Goal: Use online tool/utility: Utilize a website feature to perform a specific function

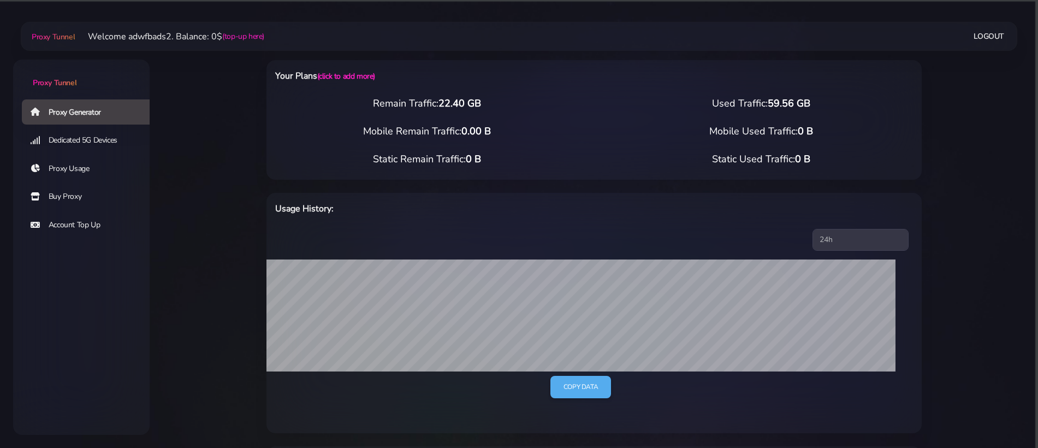
select select "AU"
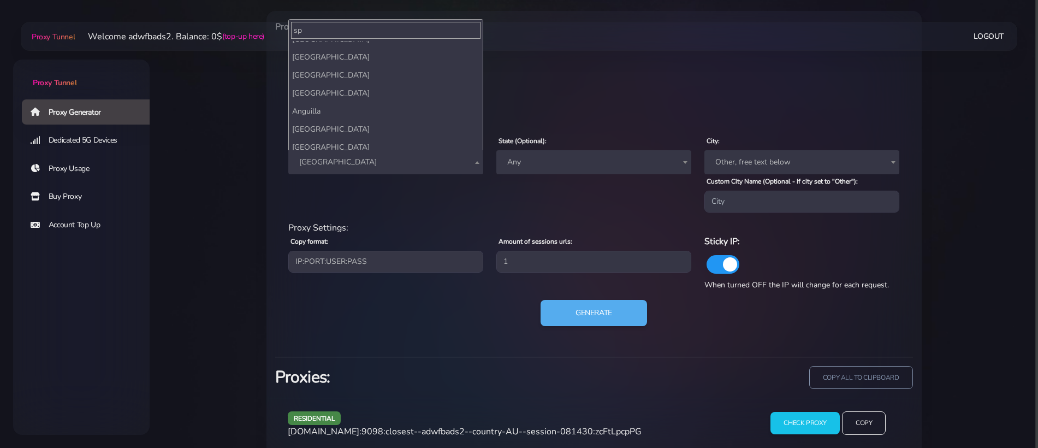
type input "spa"
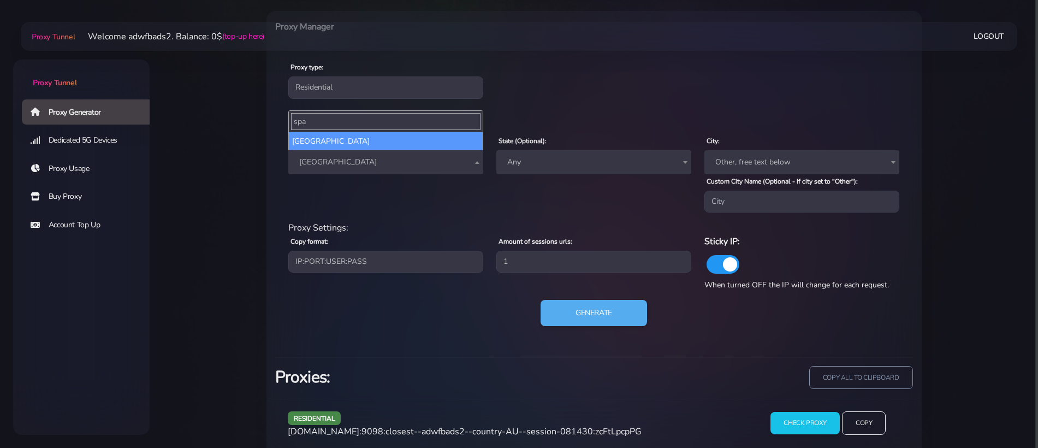
select select "ES"
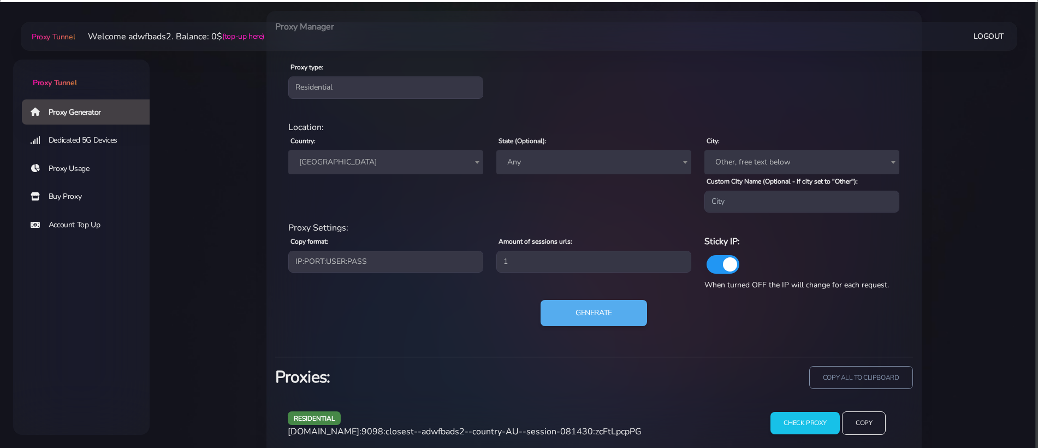
click at [582, 328] on div "Generate" at bounding box center [594, 317] width 625 height 35
click at [583, 316] on button "Generate" at bounding box center [594, 313] width 109 height 27
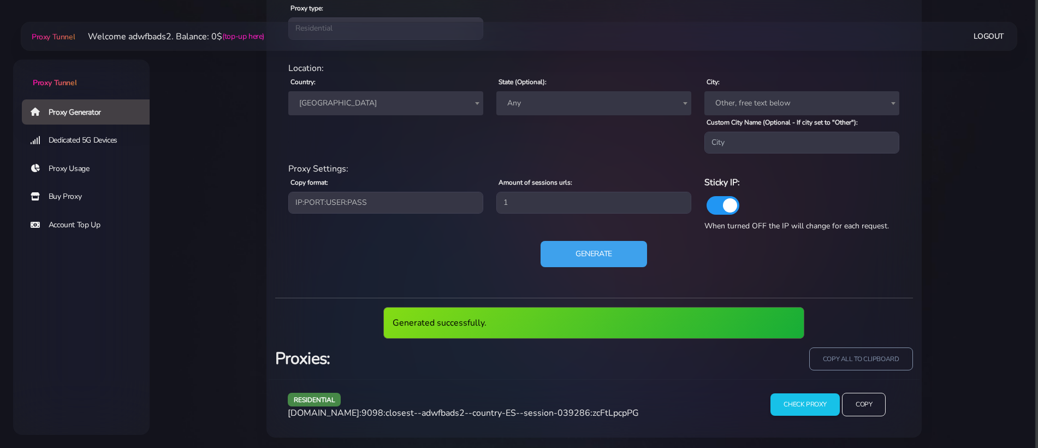
scroll to position [497, 0]
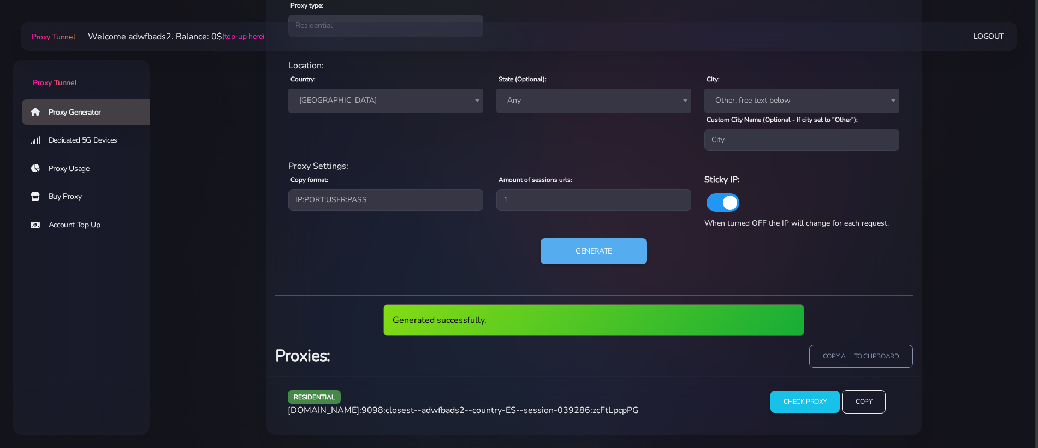
click at [476, 409] on span "[DOMAIN_NAME]:9098:closest--adwfbads2--country-ES--session-039286:zcFtLpcpPG" at bounding box center [463, 410] width 351 height 12
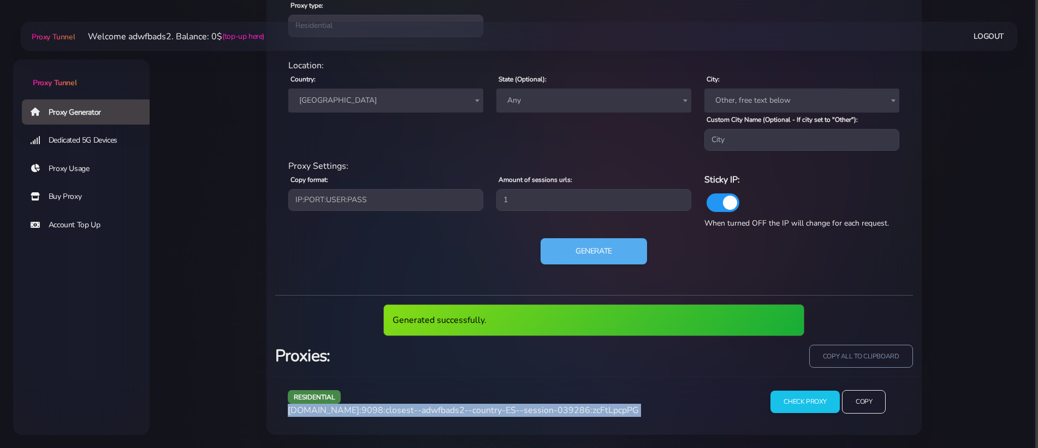
click at [476, 409] on span "[DOMAIN_NAME]:9098:closest--adwfbads2--country-ES--session-039286:zcFtLpcpPG" at bounding box center [463, 410] width 351 height 12
copy div "[DOMAIN_NAME]:9098:closest--adwfbads2--country-ES--session-039286:zcFtLpcpPG"
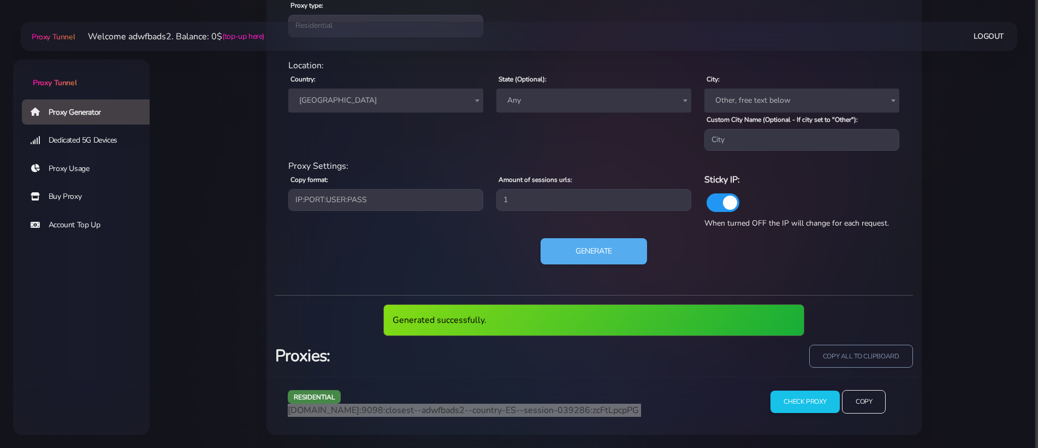
scroll to position [457, 0]
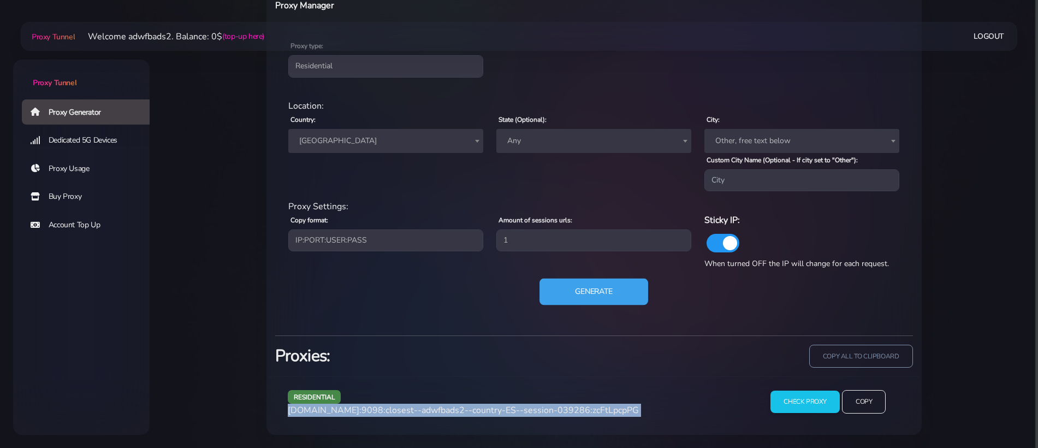
click at [573, 295] on button "Generate" at bounding box center [594, 292] width 109 height 27
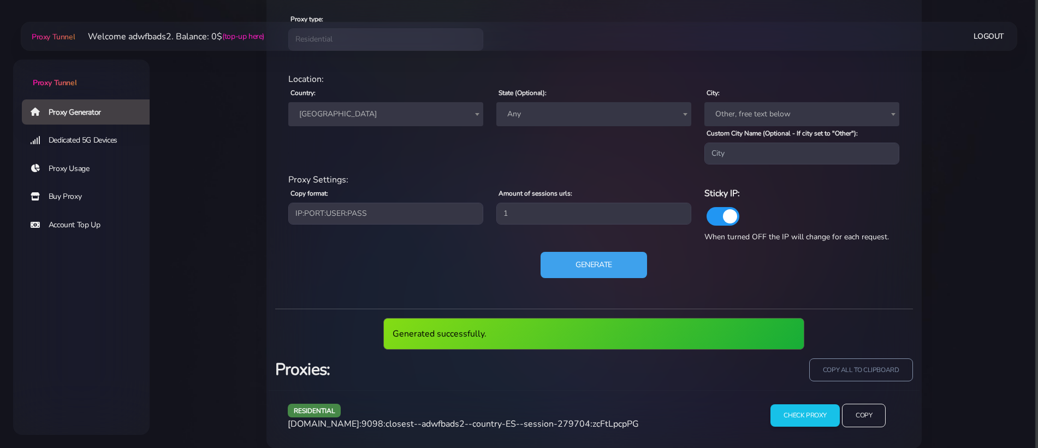
scroll to position [497, 0]
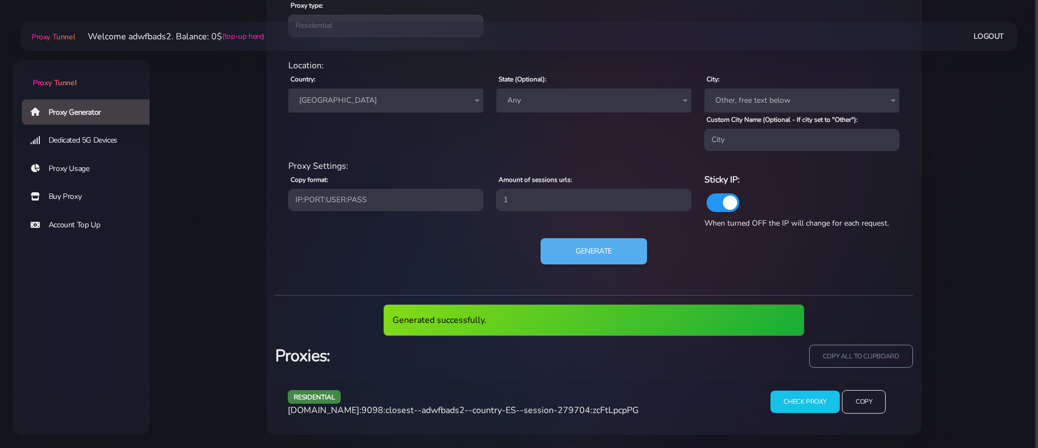
click at [509, 411] on span "[DOMAIN_NAME]:9098:closest--adwfbads2--country-ES--session-279704:zcFtLpcpPG" at bounding box center [463, 410] width 351 height 12
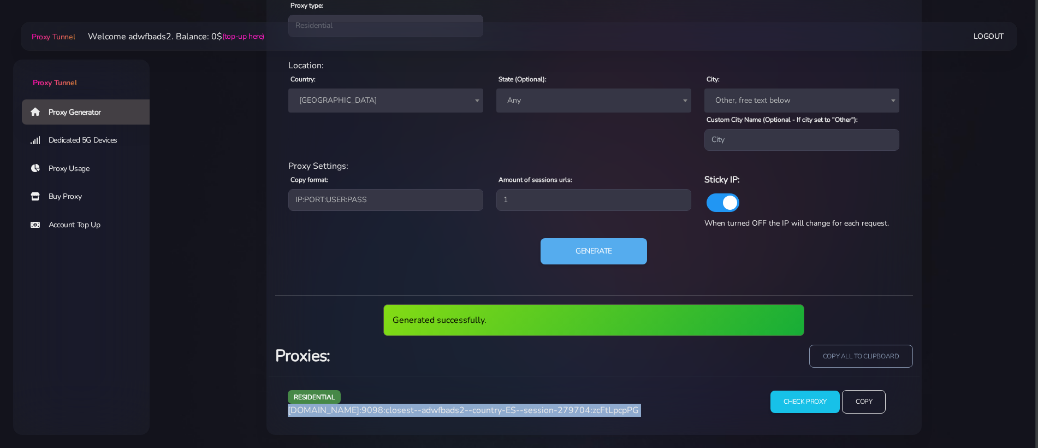
click at [509, 411] on span "[DOMAIN_NAME]:9098:closest--adwfbads2--country-ES--session-279704:zcFtLpcpPG" at bounding box center [463, 410] width 351 height 12
copy div "[DOMAIN_NAME]:9098:closest--adwfbads2--country-ES--session-279704:zcFtLpcpPG"
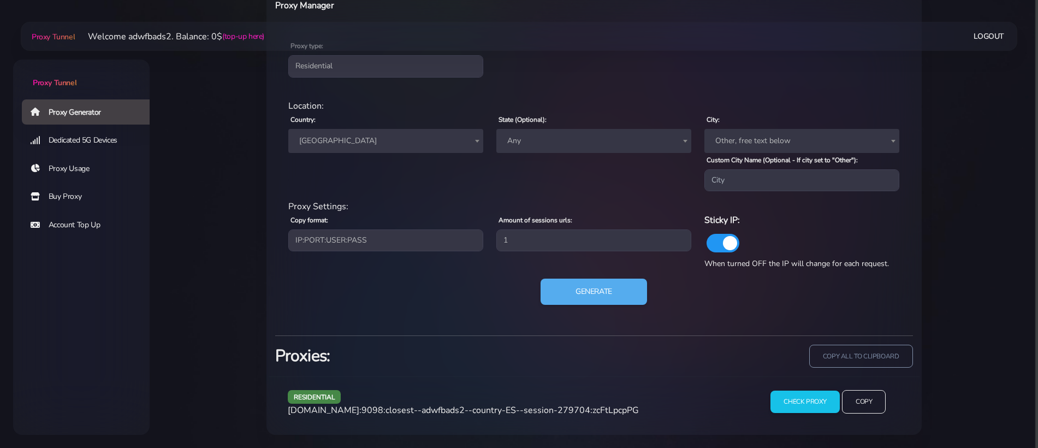
click at [584, 315] on div "residential Location: Country: Worldwide [GEOGRAPHIC_DATA] [GEOGRAPHIC_DATA] [G…" at bounding box center [594, 209] width 638 height 236
click at [586, 295] on button "Generate" at bounding box center [594, 292] width 109 height 27
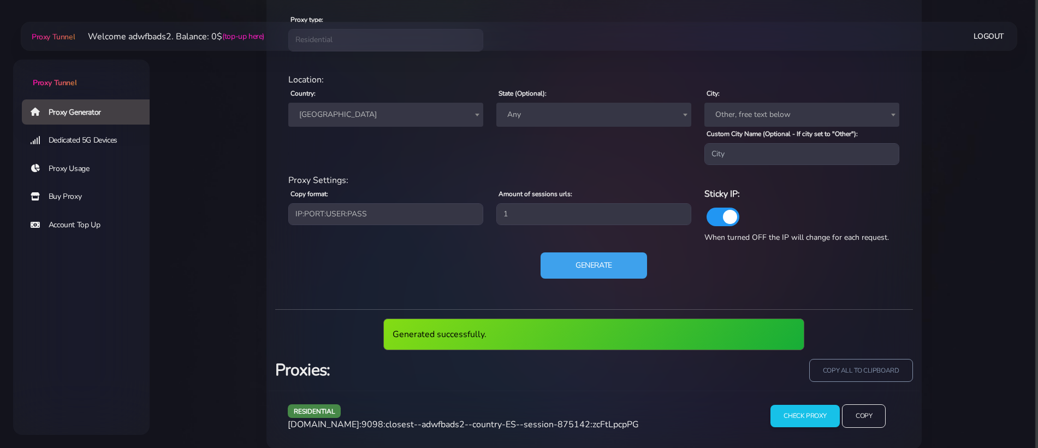
scroll to position [497, 0]
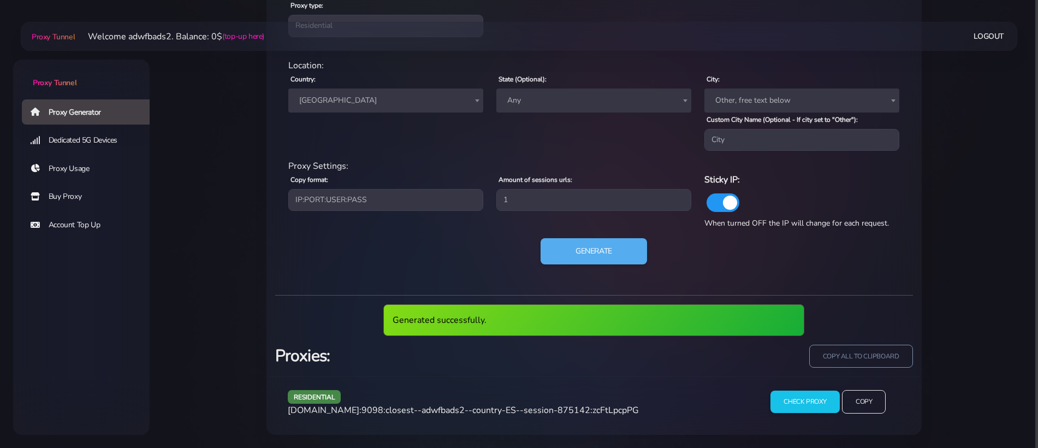
click at [466, 407] on span "[DOMAIN_NAME]:9098:closest--adwfbads2--country-ES--session-875142:zcFtLpcpPG" at bounding box center [463, 410] width 351 height 12
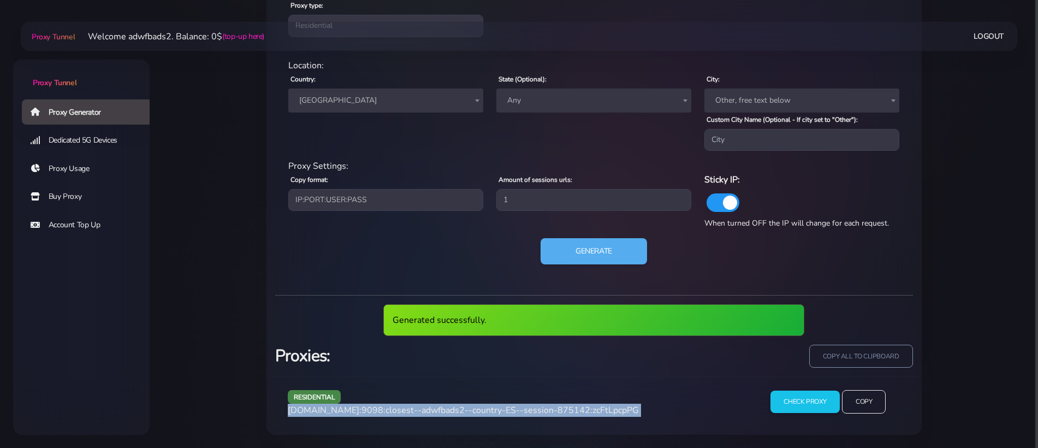
click at [466, 407] on span "[DOMAIN_NAME]:9098:closest--adwfbads2--country-ES--session-875142:zcFtLpcpPG" at bounding box center [463, 410] width 351 height 12
copy div "[DOMAIN_NAME]:9098:closest--adwfbads2--country-ES--session-875142:zcFtLpcpPG"
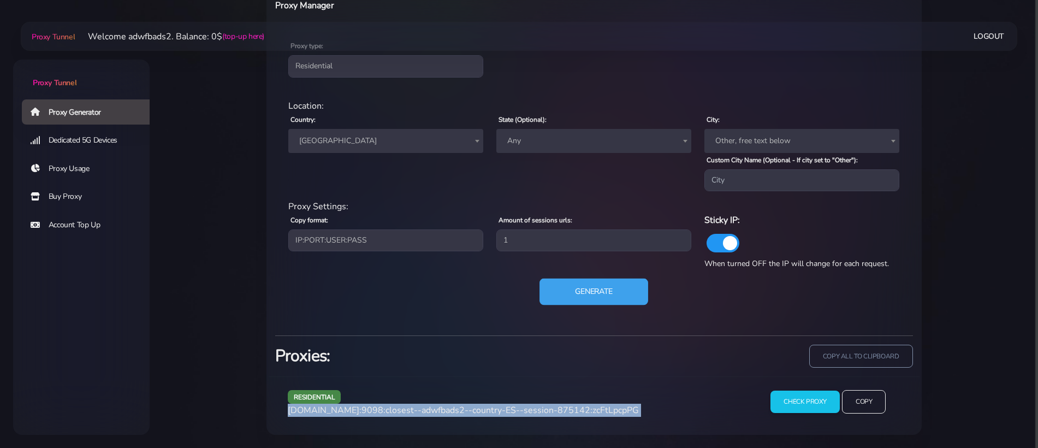
click at [578, 297] on button "Generate" at bounding box center [594, 292] width 109 height 27
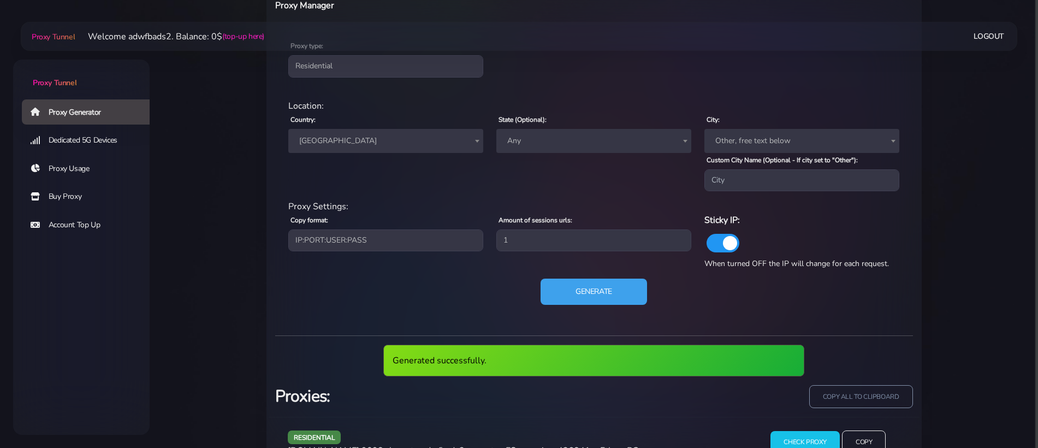
scroll to position [497, 0]
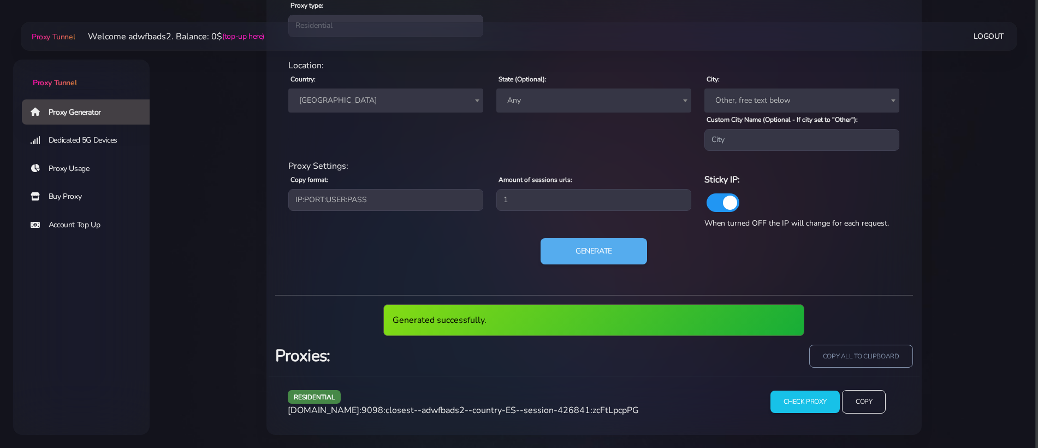
click at [514, 406] on span "[DOMAIN_NAME]:9098:closest--adwfbads2--country-ES--session-426841:zcFtLpcpPG" at bounding box center [463, 410] width 351 height 12
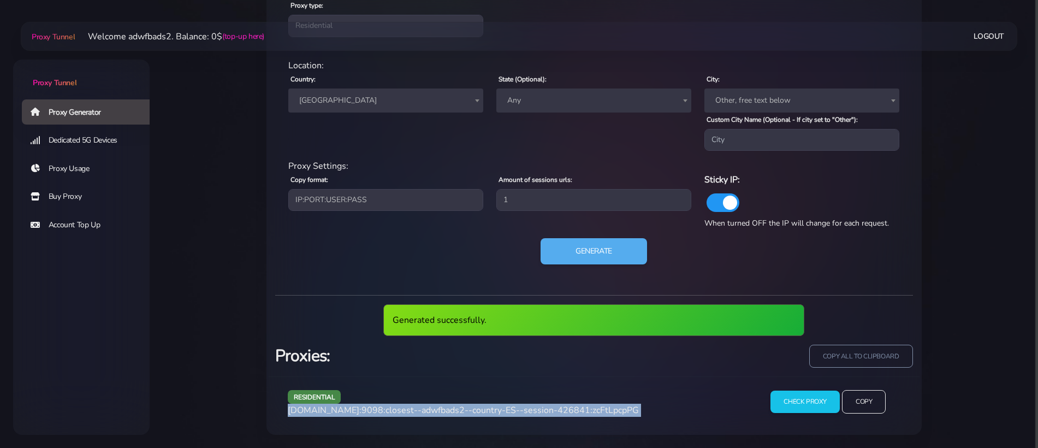
click at [514, 406] on span "[DOMAIN_NAME]:9098:closest--adwfbads2--country-ES--session-426841:zcFtLpcpPG" at bounding box center [463, 410] width 351 height 12
copy div "[DOMAIN_NAME]:9098:closest--adwfbads2--country-ES--session-426841:zcFtLpcpPG"
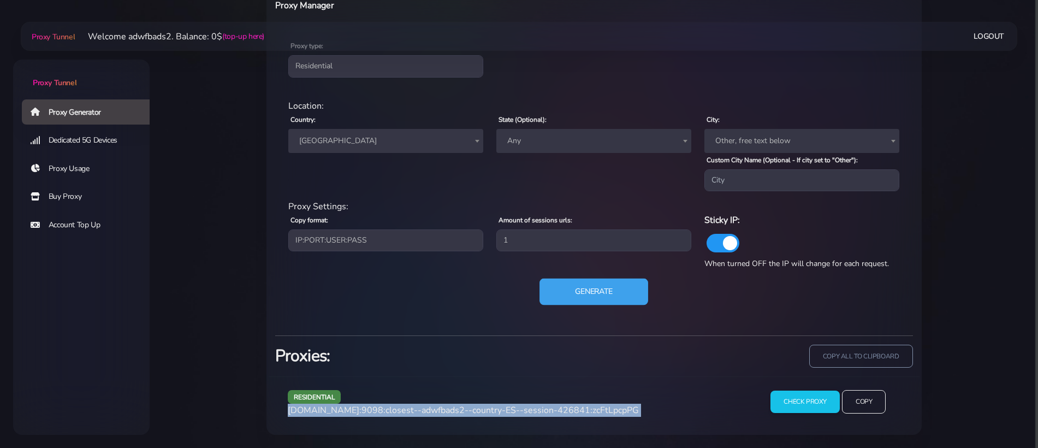
click at [543, 288] on button "Generate" at bounding box center [594, 292] width 109 height 27
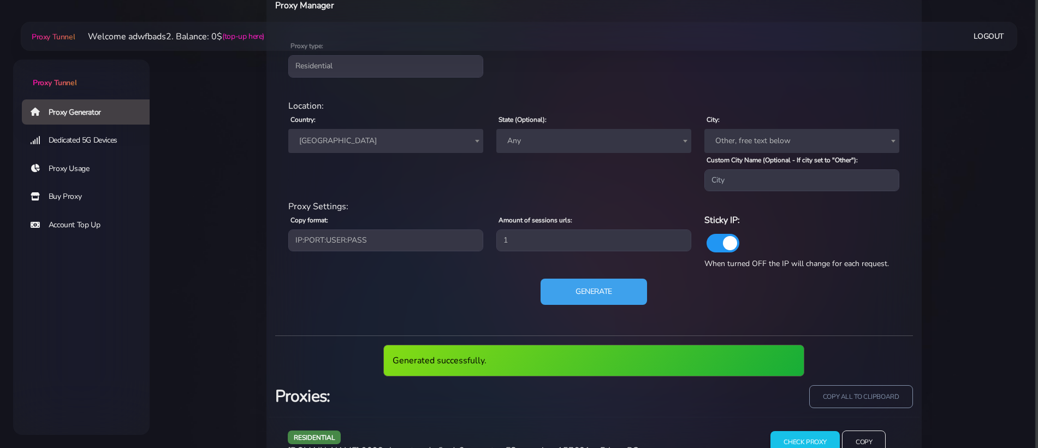
scroll to position [497, 0]
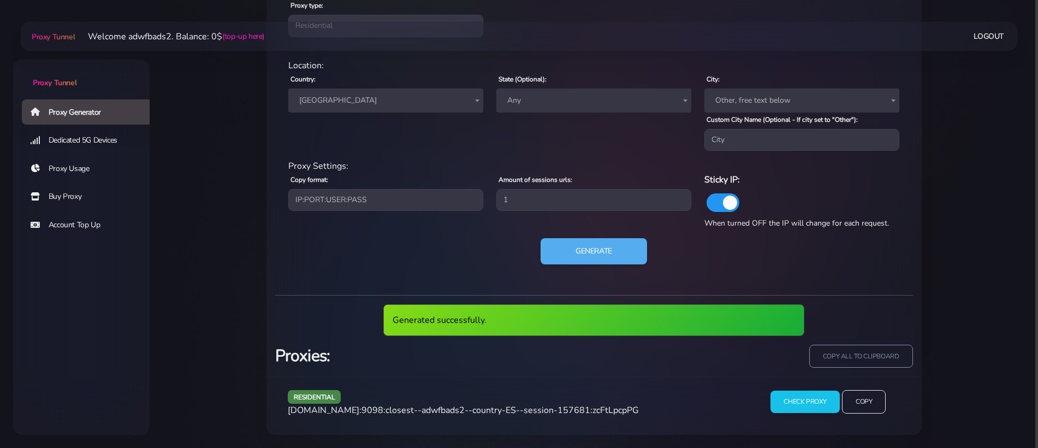
click at [486, 415] on span "[DOMAIN_NAME]:9098:closest--adwfbads2--country-ES--session-157681:zcFtLpcpPG" at bounding box center [463, 410] width 351 height 12
click at [487, 414] on span "[DOMAIN_NAME]:9098:closest--adwfbads2--country-ES--session-157681:zcFtLpcpPG" at bounding box center [463, 410] width 351 height 12
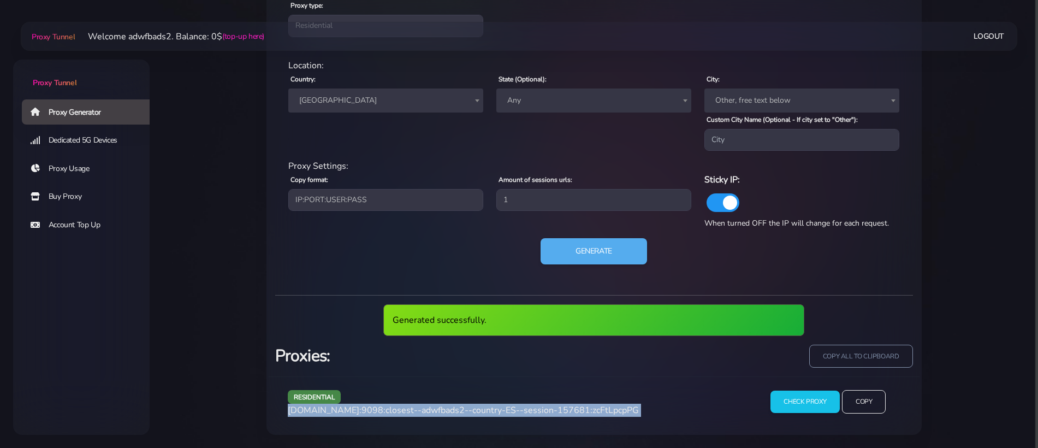
click at [487, 414] on span "[DOMAIN_NAME]:9098:closest--adwfbads2--country-ES--session-157681:zcFtLpcpPG" at bounding box center [463, 410] width 351 height 12
copy div "[DOMAIN_NAME]:9098:closest--adwfbads2--country-ES--session-157681:zcFtLpcpPG"
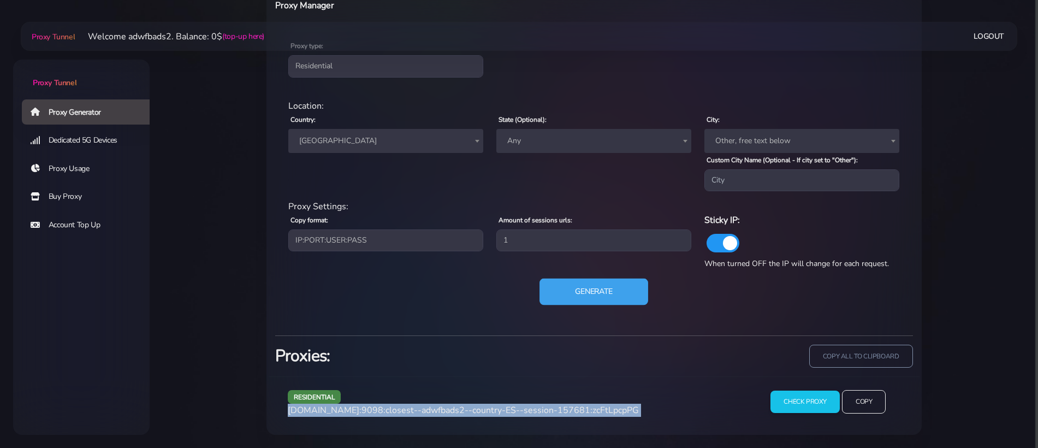
click at [615, 292] on button "Generate" at bounding box center [594, 292] width 109 height 27
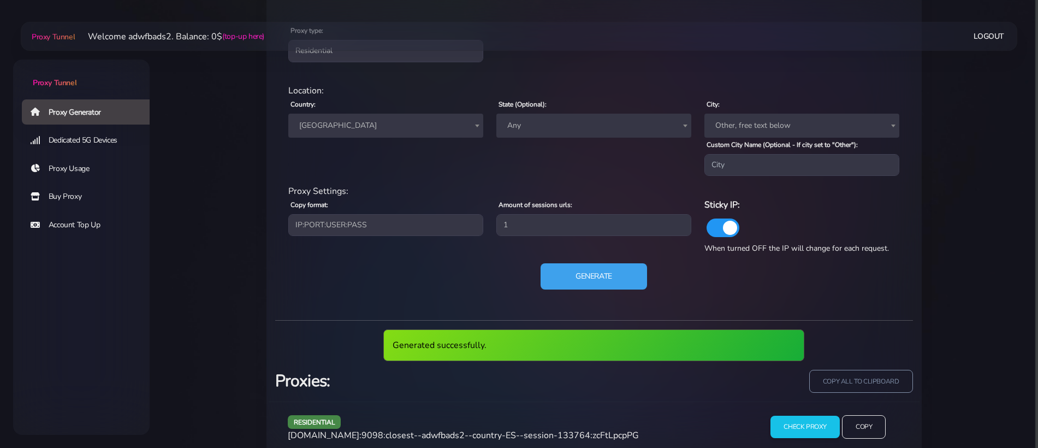
scroll to position [497, 0]
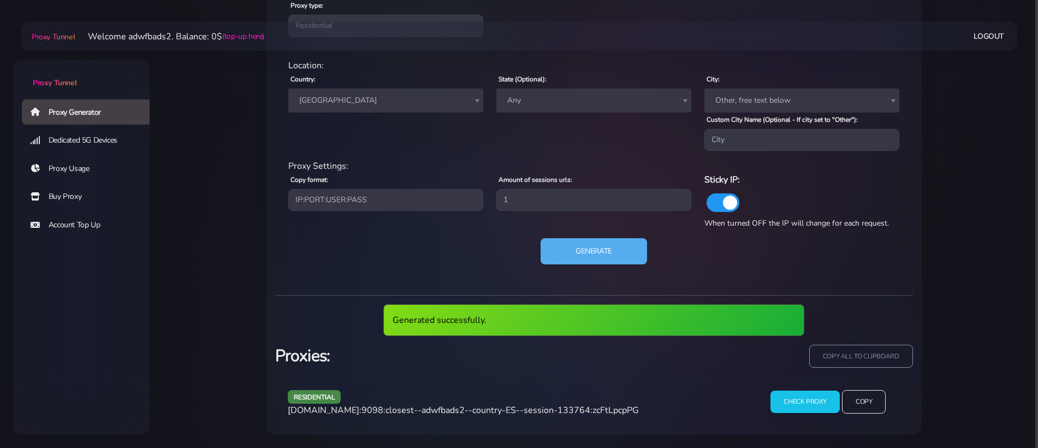
click at [505, 410] on span "[DOMAIN_NAME]:9098:closest--adwfbads2--country-ES--session-133764:zcFtLpcpPG" at bounding box center [463, 410] width 351 height 12
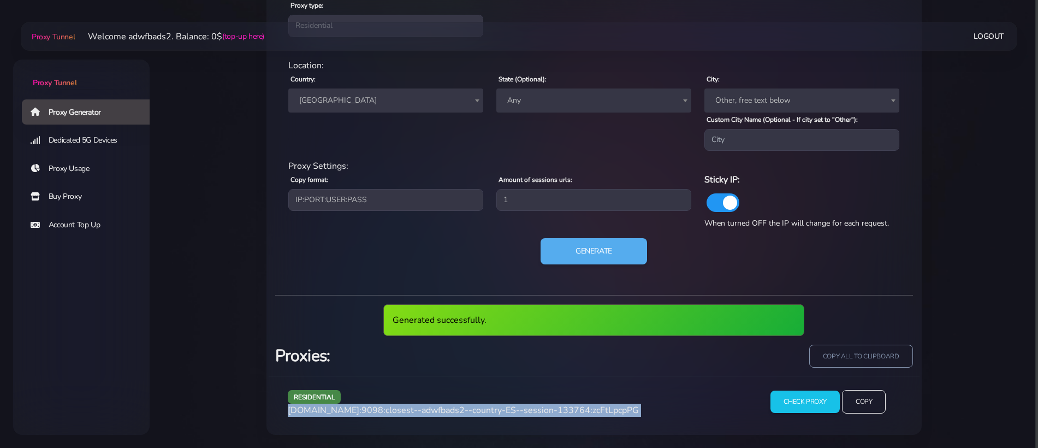
click at [505, 410] on span "[DOMAIN_NAME]:9098:closest--adwfbads2--country-ES--session-133764:zcFtLpcpPG" at bounding box center [463, 410] width 351 height 12
copy div "[DOMAIN_NAME]:9098:closest--adwfbads2--country-ES--session-133764:zcFtLpcpPG"
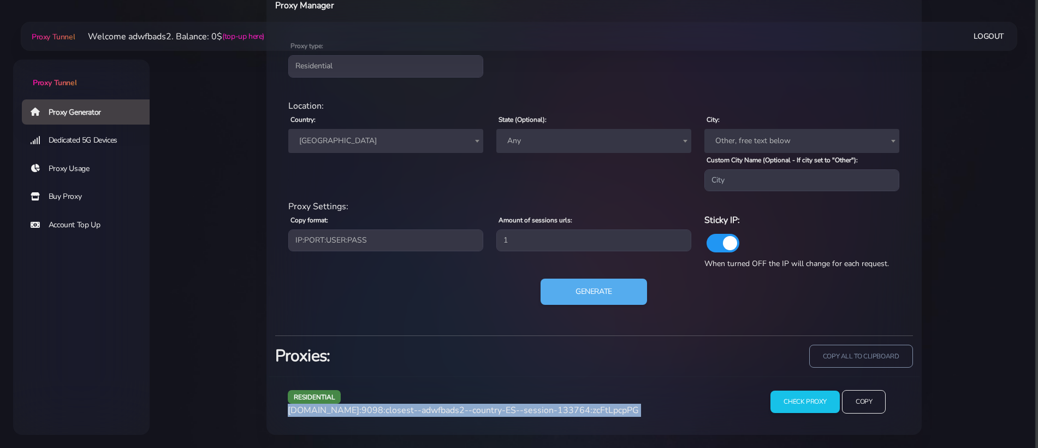
scroll to position [457, 0]
click at [552, 286] on button "Generate" at bounding box center [594, 292] width 109 height 27
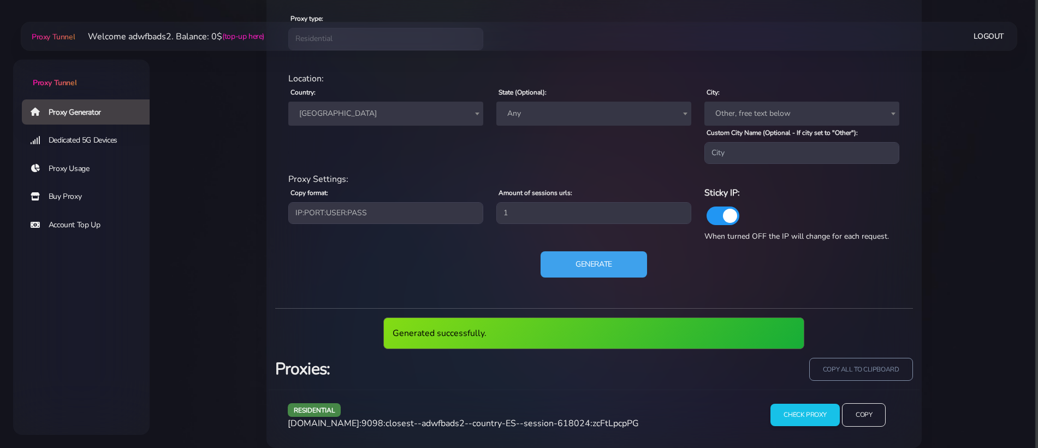
scroll to position [497, 0]
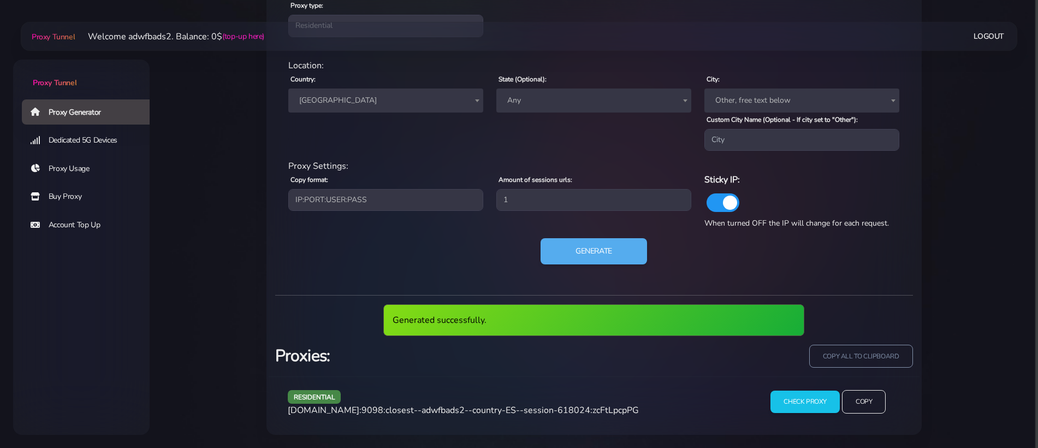
click at [481, 411] on span "[DOMAIN_NAME]:9098:closest--adwfbads2--country-ES--session-618024:zcFtLpcpPG" at bounding box center [463, 410] width 351 height 12
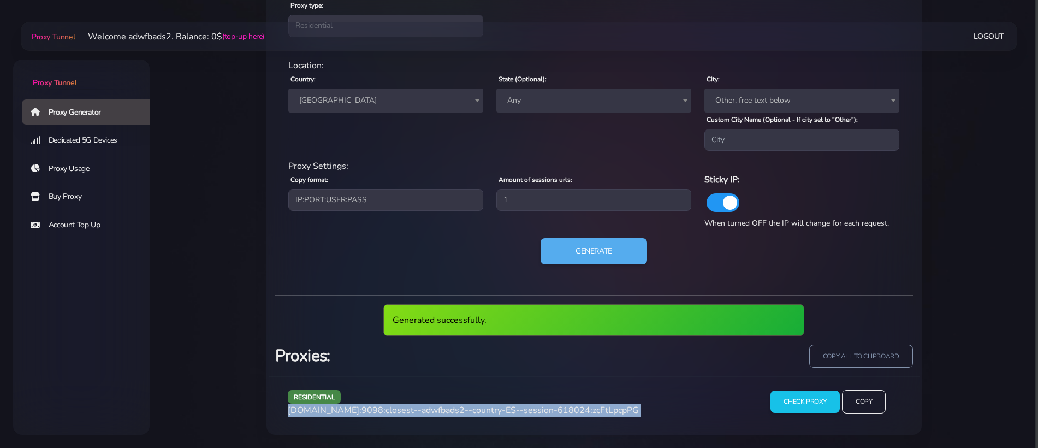
click at [481, 411] on span "[DOMAIN_NAME]:9098:closest--adwfbads2--country-ES--session-618024:zcFtLpcpPG" at bounding box center [463, 410] width 351 height 12
copy div "[DOMAIN_NAME]:9098:closest--adwfbads2--country-ES--session-618024:zcFtLpcpPG"
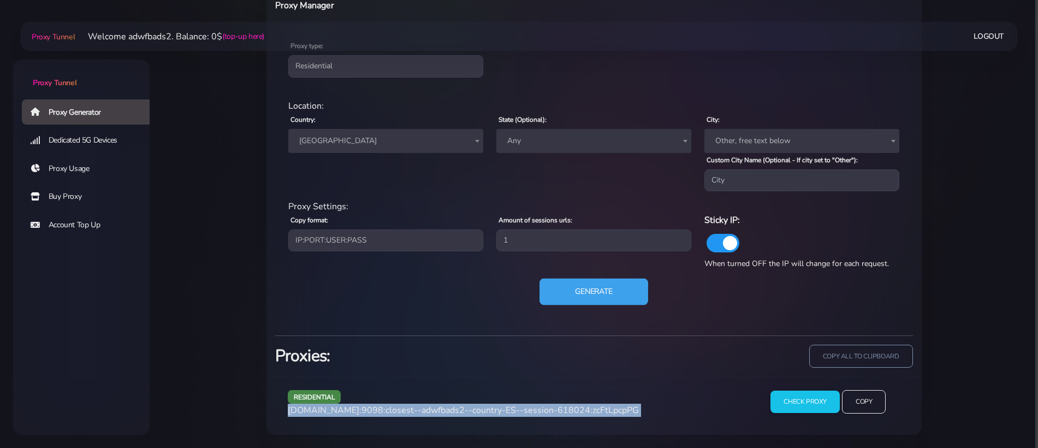
click at [612, 288] on button "Generate" at bounding box center [594, 292] width 109 height 27
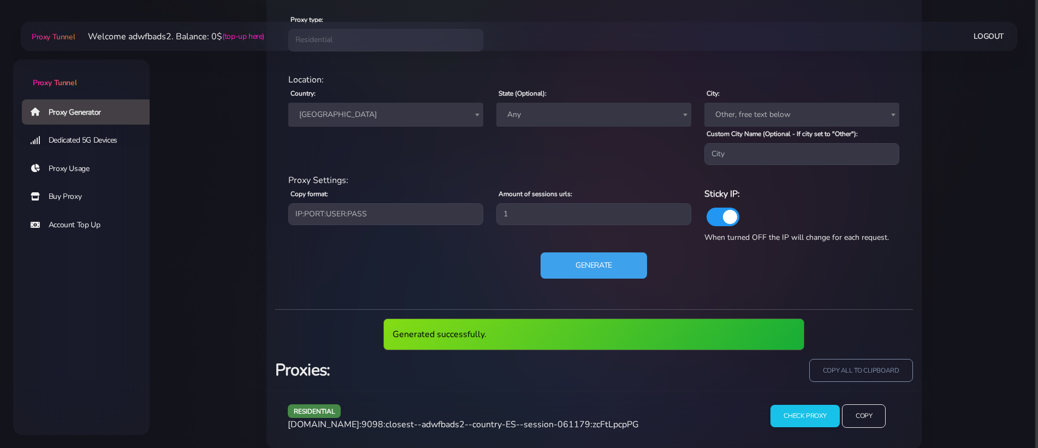
scroll to position [497, 0]
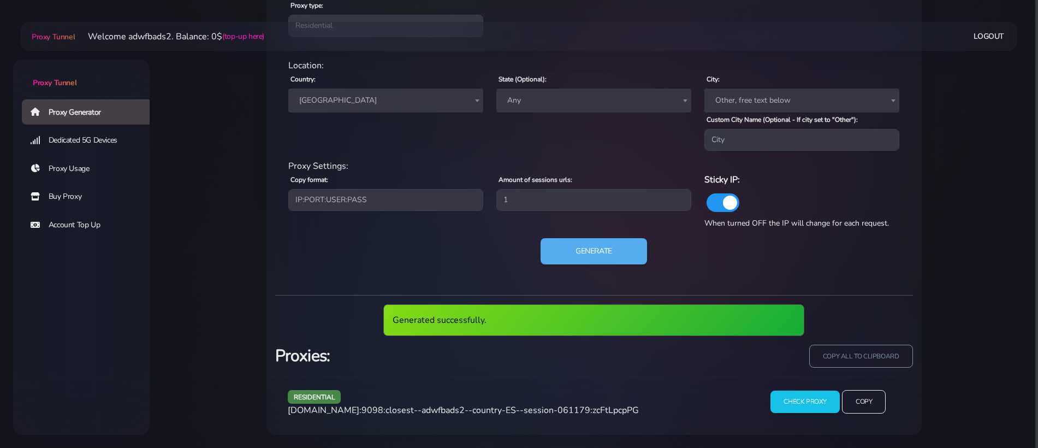
click at [507, 409] on span "[DOMAIN_NAME]:9098:closest--adwfbads2--country-ES--session-061179:zcFtLpcpPG" at bounding box center [463, 410] width 351 height 12
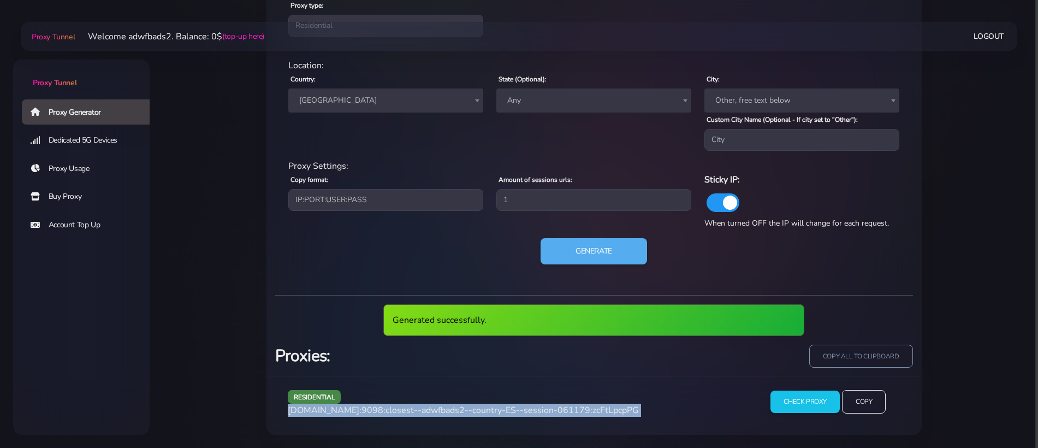
click at [507, 409] on span "[DOMAIN_NAME]:9098:closest--adwfbads2--country-ES--session-061179:zcFtLpcpPG" at bounding box center [463, 410] width 351 height 12
copy div "[DOMAIN_NAME]:9098:closest--adwfbads2--country-ES--session-061179:zcFtLpcpPG"
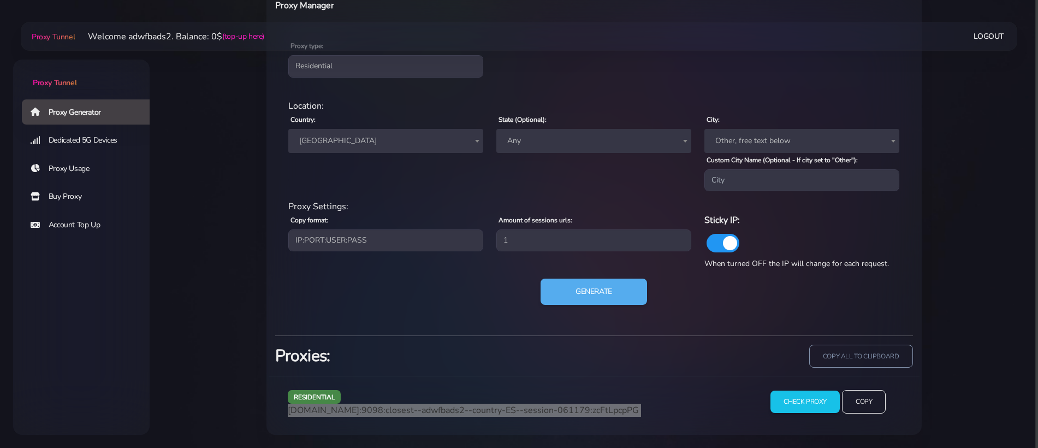
scroll to position [457, 0]
